Goal: Navigation & Orientation: Find specific page/section

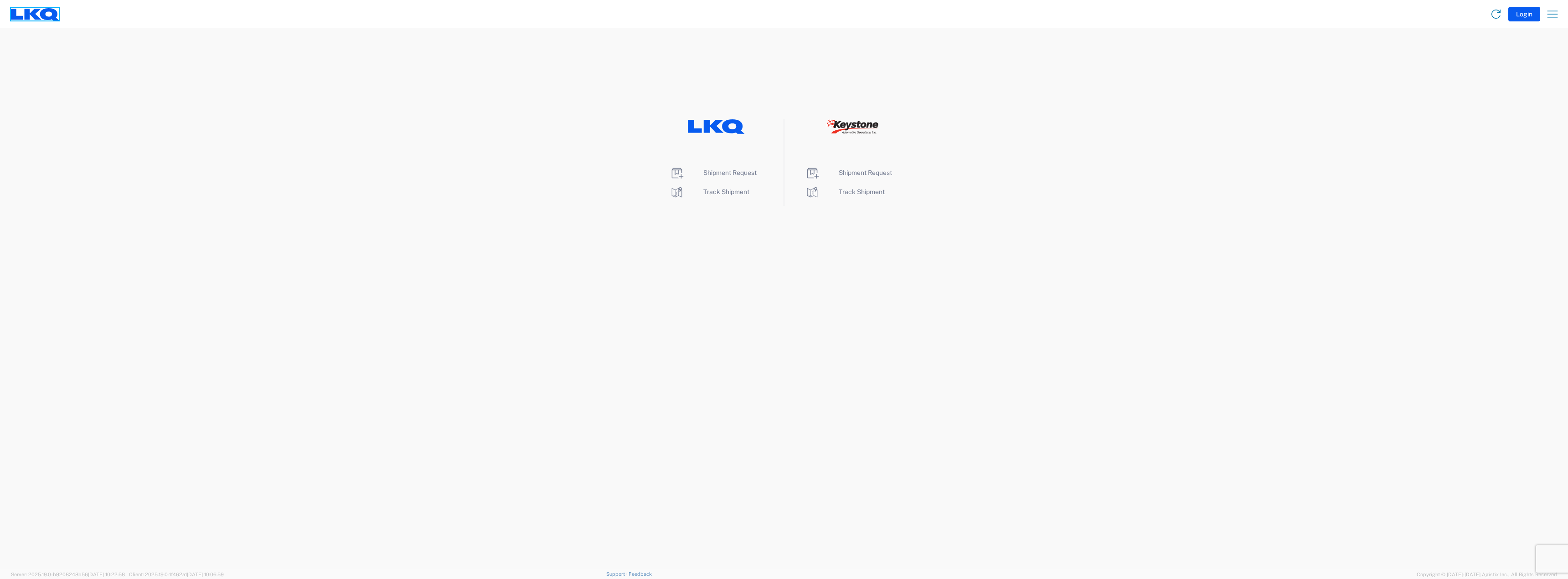
click at [28, 10] on icon at bounding box center [32, 14] width 17 height 11
click at [1552, 11] on icon "button" at bounding box center [1553, 14] width 14 height 14
click at [1520, 74] on link "Shipment tracking" at bounding box center [1517, 78] width 86 height 18
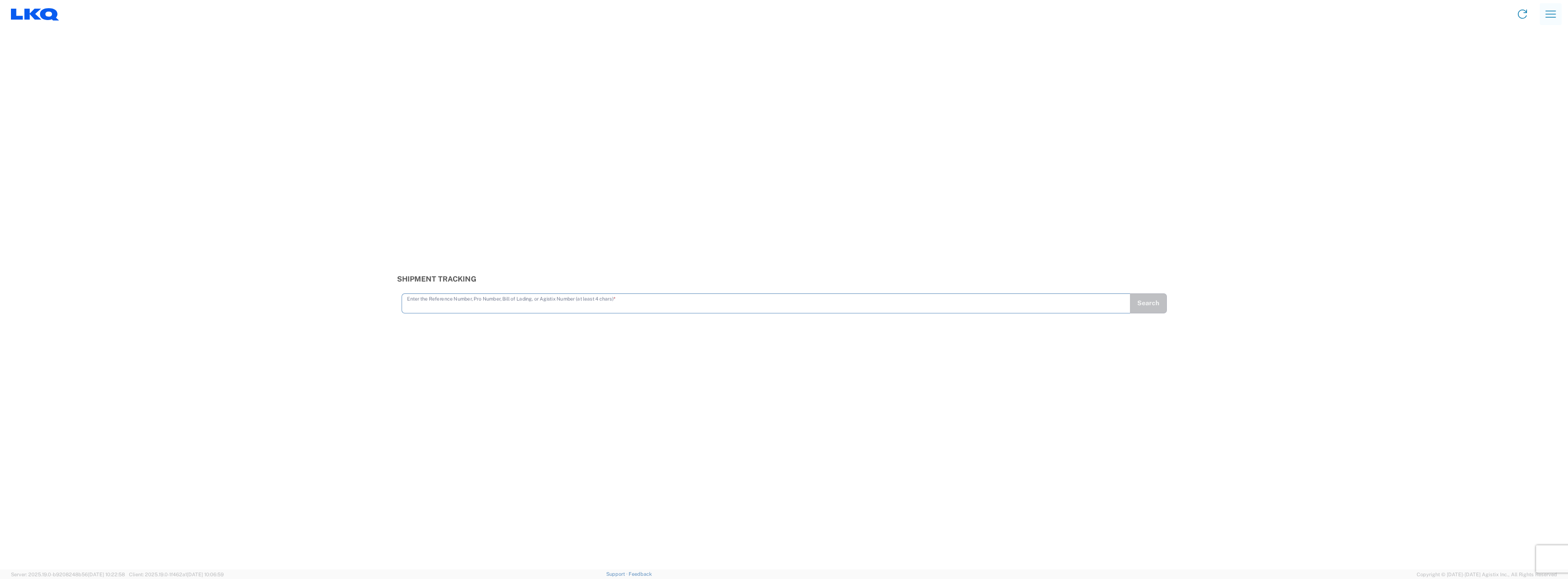
click at [1547, 12] on icon "button" at bounding box center [1551, 14] width 11 height 7
click at [1499, 38] on link "Home" at bounding box center [1517, 43] width 86 height 18
